Goal: Task Accomplishment & Management: Manage account settings

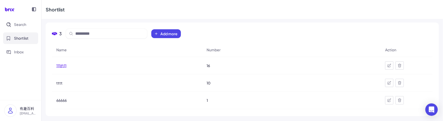
click at [62, 66] on span "111的11" at bounding box center [61, 65] width 10 height 5
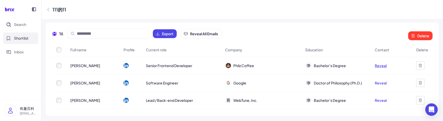
click at [381, 66] on button "Reveal" at bounding box center [381, 65] width 12 height 5
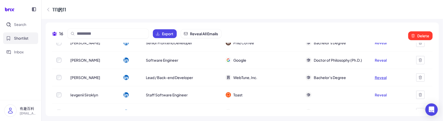
click at [377, 76] on button "Reveal" at bounding box center [381, 77] width 12 height 5
click at [171, 35] on span "Export" at bounding box center [167, 33] width 11 height 5
click at [377, 76] on button "Reveal" at bounding box center [381, 77] width 12 height 5
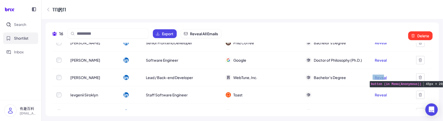
click at [380, 78] on button "Reveal" at bounding box center [381, 77] width 12 height 5
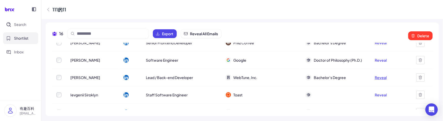
click at [381, 77] on button "Reveal" at bounding box center [381, 77] width 12 height 5
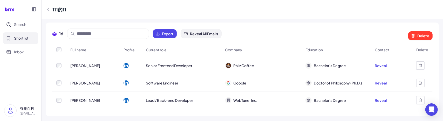
click at [198, 38] on button "Reveal All Emails" at bounding box center [201, 33] width 41 height 9
click at [29, 113] on p "[EMAIL_ADDRESS][DOMAIN_NAME]" at bounding box center [28, 113] width 17 height 5
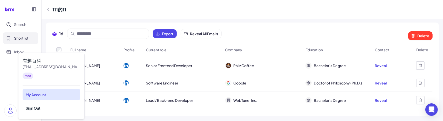
click at [49, 96] on div "My Account" at bounding box center [52, 94] width 58 height 11
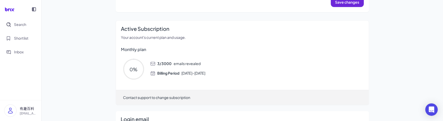
scroll to position [98, 0]
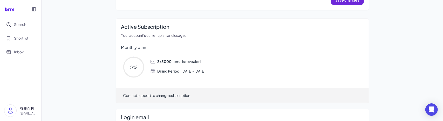
click at [371, 88] on div "Profile Click on the avatar to upload one from your profile. First name * Last …" at bounding box center [243, 45] width 266 height 246
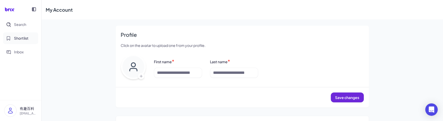
click at [21, 37] on span "Shortlist" at bounding box center [21, 38] width 15 height 5
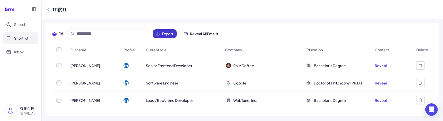
click at [167, 31] on span "Export" at bounding box center [167, 33] width 11 height 5
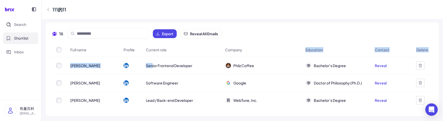
drag, startPoint x: 266, startPoint y: 46, endPoint x: 131, endPoint y: 68, distance: 136.8
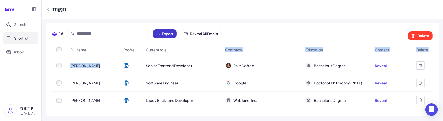
click at [166, 36] on span "Export" at bounding box center [167, 33] width 11 height 5
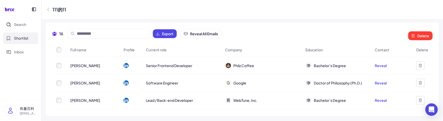
click at [248, 26] on div "16 Export Reveal All Emails Delete Full name Profile Current role Company Educa…" at bounding box center [242, 70] width 393 height 94
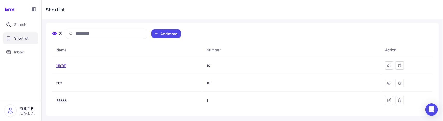
click at [57, 66] on span "111的11" at bounding box center [61, 65] width 10 height 5
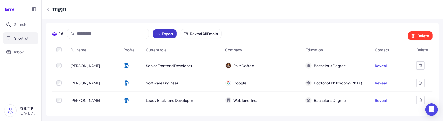
click at [166, 36] on span "Export" at bounding box center [167, 33] width 11 height 5
click at [12, 110] on img at bounding box center [10, 111] width 12 height 12
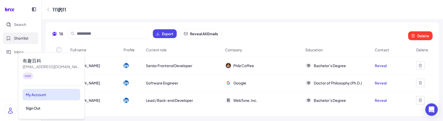
click at [45, 93] on div "My Account" at bounding box center [52, 94] width 58 height 11
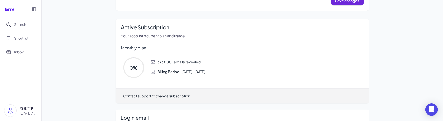
scroll to position [97, 0]
drag, startPoint x: 187, startPoint y: 35, endPoint x: 119, endPoint y: 35, distance: 67.3
click at [119, 35] on div "Active Subscription Your account's current plan and usage. Monthly plan 0 % 3 /…" at bounding box center [242, 52] width 253 height 57
copy p "Your account's current plan and usage."
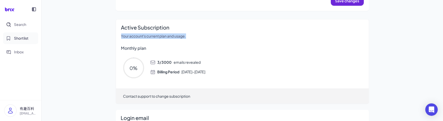
click at [20, 43] on button "Shortlist" at bounding box center [20, 38] width 35 height 12
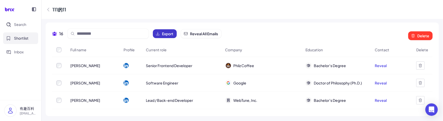
click at [173, 36] on span "Export" at bounding box center [167, 33] width 11 height 5
click at [176, 35] on button "Export" at bounding box center [165, 33] width 24 height 9
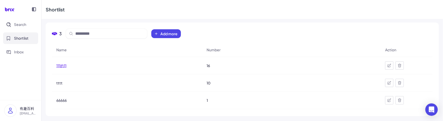
click at [60, 64] on span "111的11" at bounding box center [61, 65] width 10 height 5
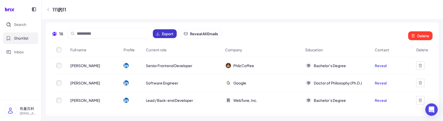
click at [164, 35] on span "Export" at bounding box center [167, 33] width 11 height 5
click at [25, 110] on p "有趣百科" at bounding box center [28, 108] width 17 height 5
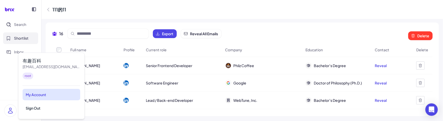
click at [47, 91] on div "My Account" at bounding box center [52, 94] width 58 height 11
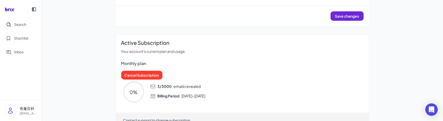
scroll to position [89, 0]
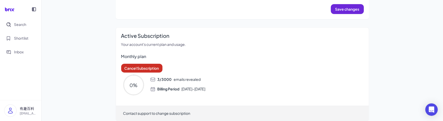
click at [149, 68] on span "Cancel Subscription" at bounding box center [142, 68] width 35 height 5
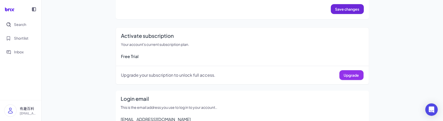
click at [348, 74] on span "Upgrade" at bounding box center [351, 75] width 15 height 5
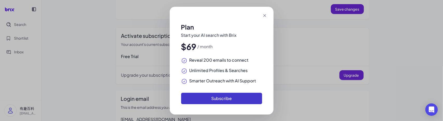
click at [227, 99] on button "Subscribe" at bounding box center [221, 98] width 81 height 11
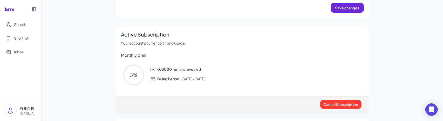
scroll to position [90, 0]
click at [17, 40] on span "Shortlist" at bounding box center [21, 38] width 15 height 5
